Goal: Information Seeking & Learning: Learn about a topic

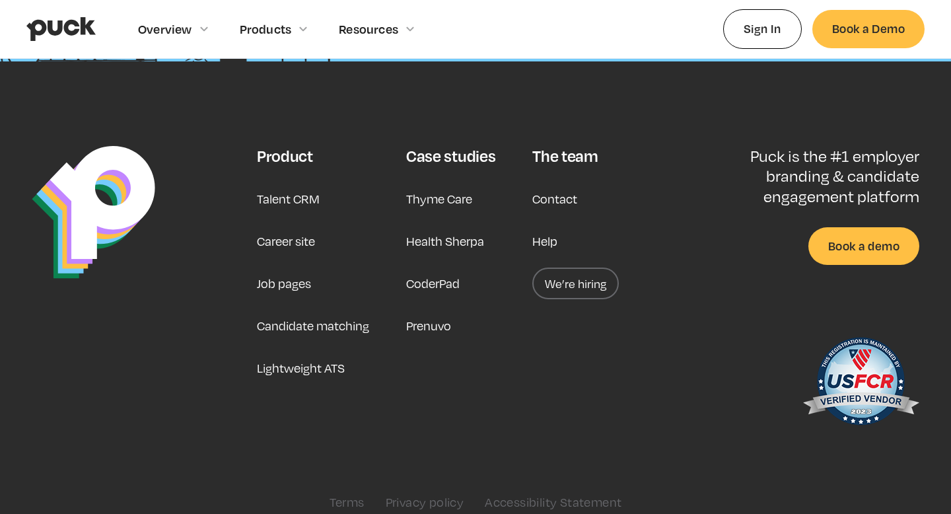
scroll to position [3406, 0]
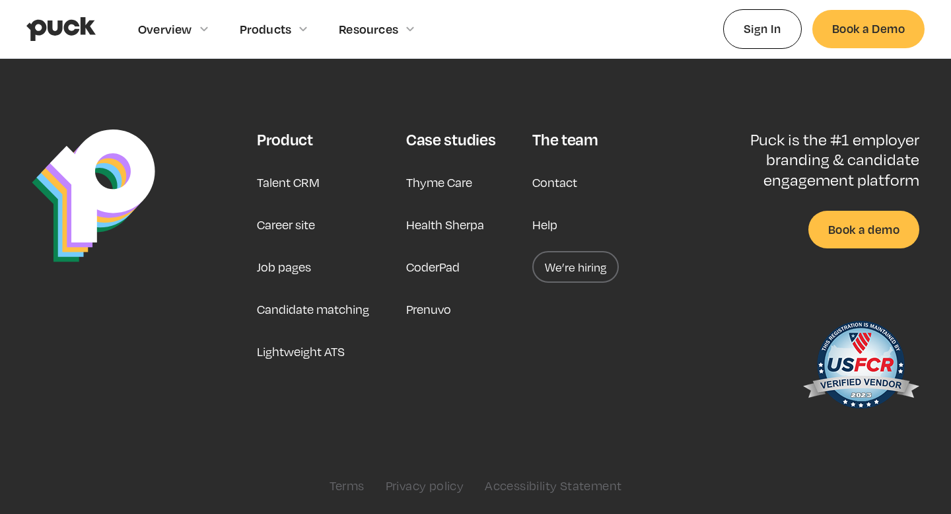
click at [586, 273] on link "We’re hiring" at bounding box center [575, 267] width 87 height 32
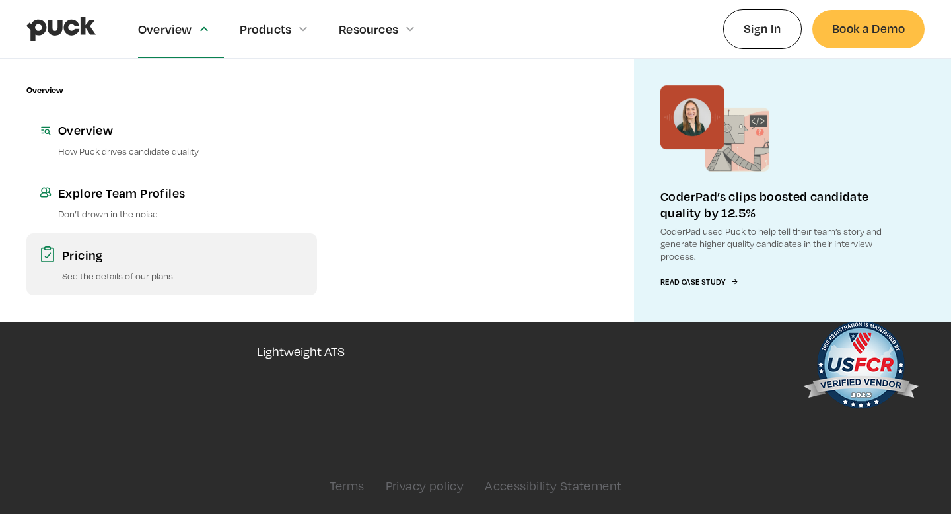
click at [191, 281] on p "See the details of our plans" at bounding box center [183, 275] width 242 height 13
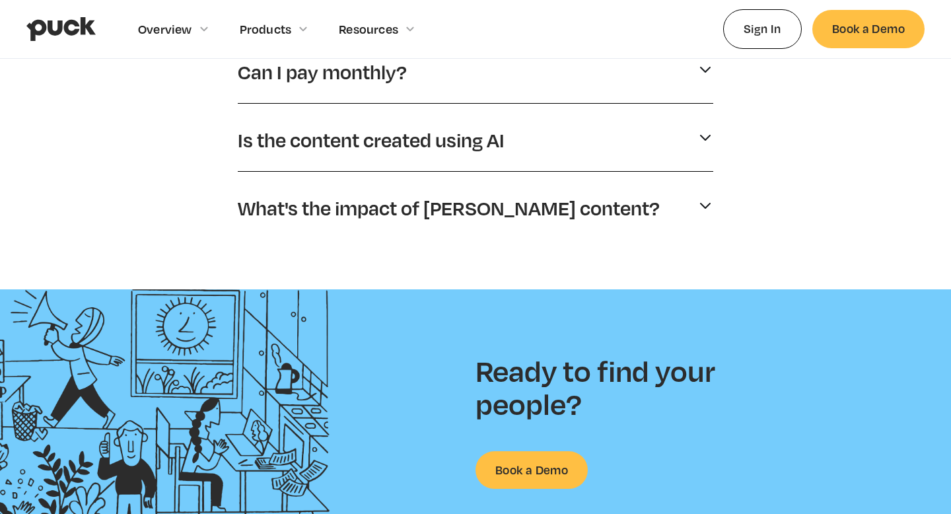
scroll to position [806, 0]
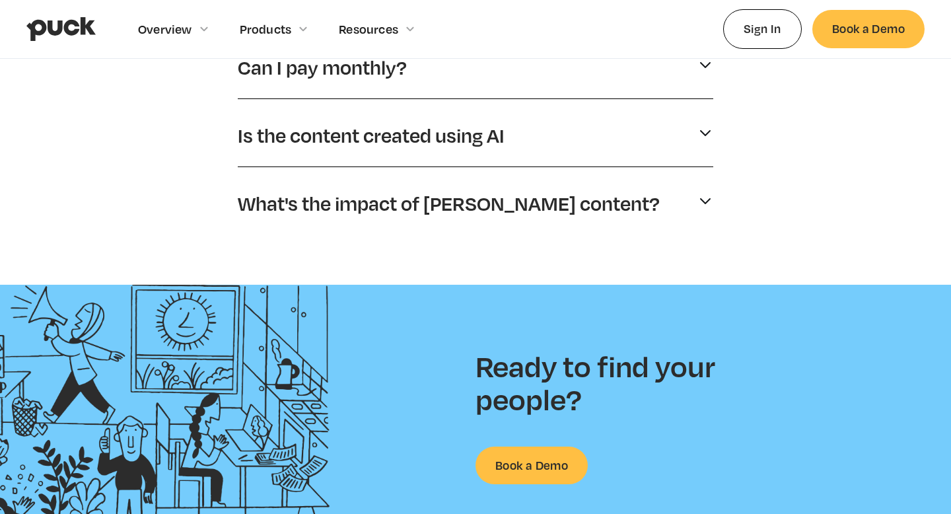
click at [326, 207] on p "What's the impact of [PERSON_NAME] content?" at bounding box center [449, 203] width 422 height 25
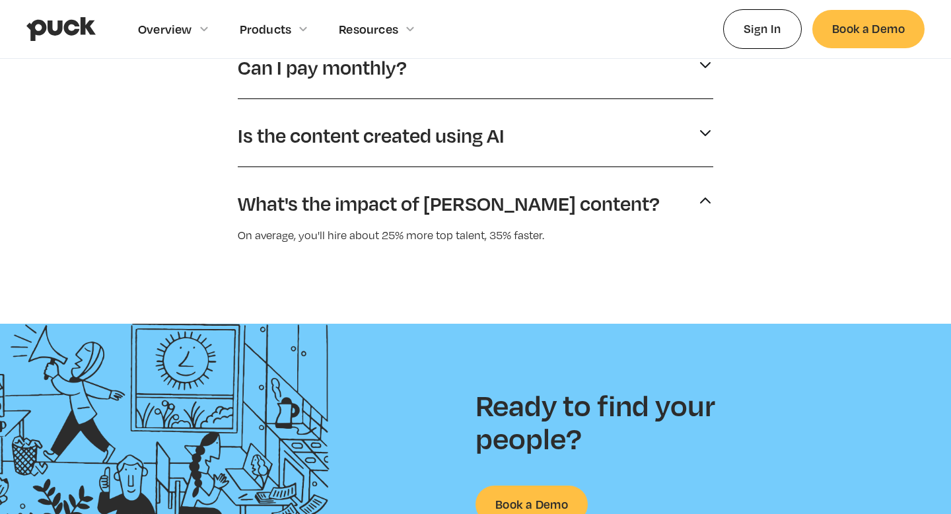
scroll to position [690, 0]
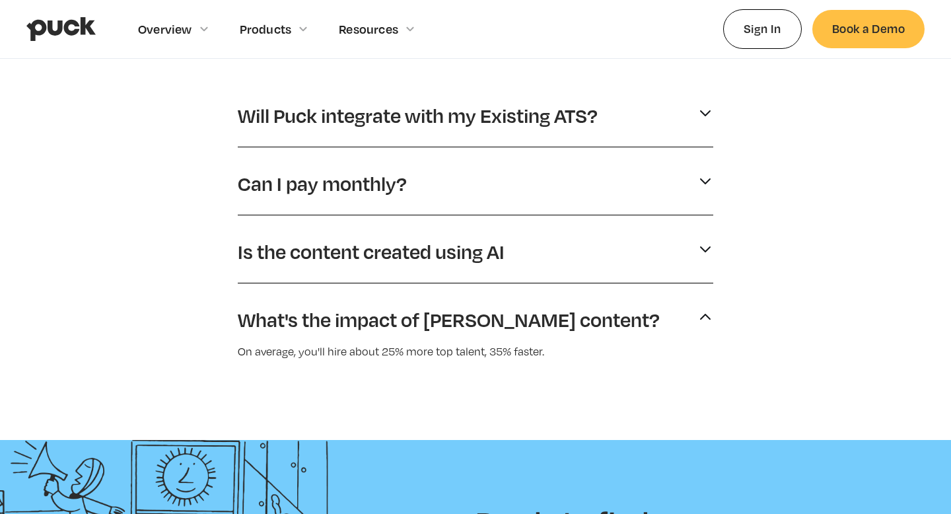
click at [316, 174] on p "Can I pay monthly?" at bounding box center [322, 183] width 169 height 25
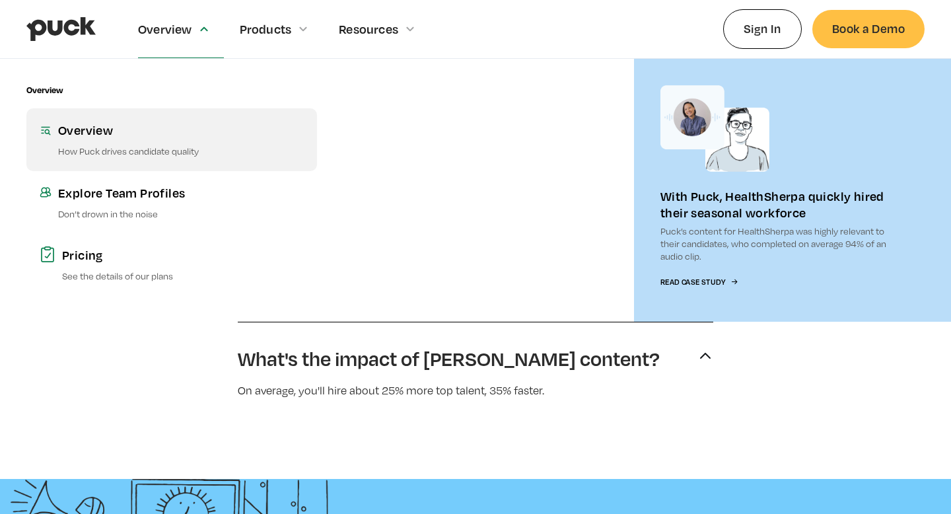
click at [118, 149] on p "How Puck drives candidate quality" at bounding box center [181, 151] width 246 height 13
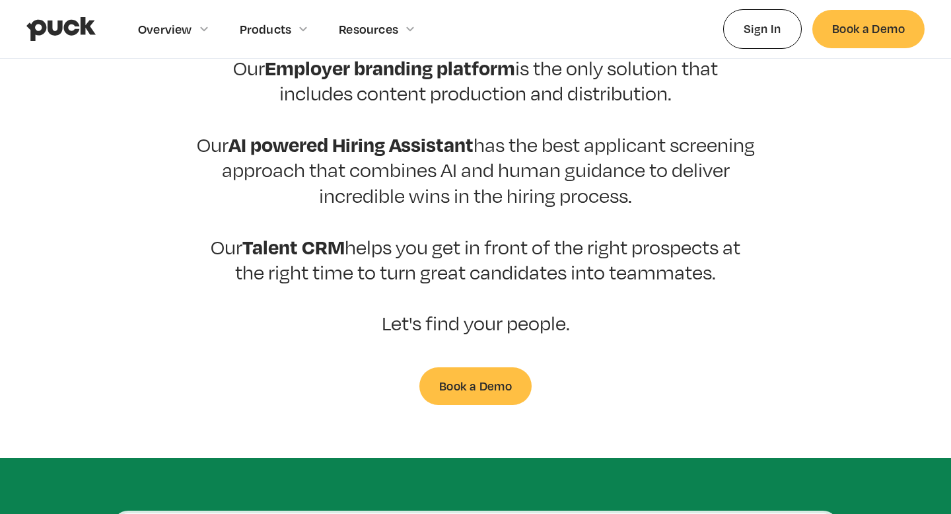
scroll to position [818, 0]
